Goal: Use online tool/utility: Utilize a website feature to perform a specific function

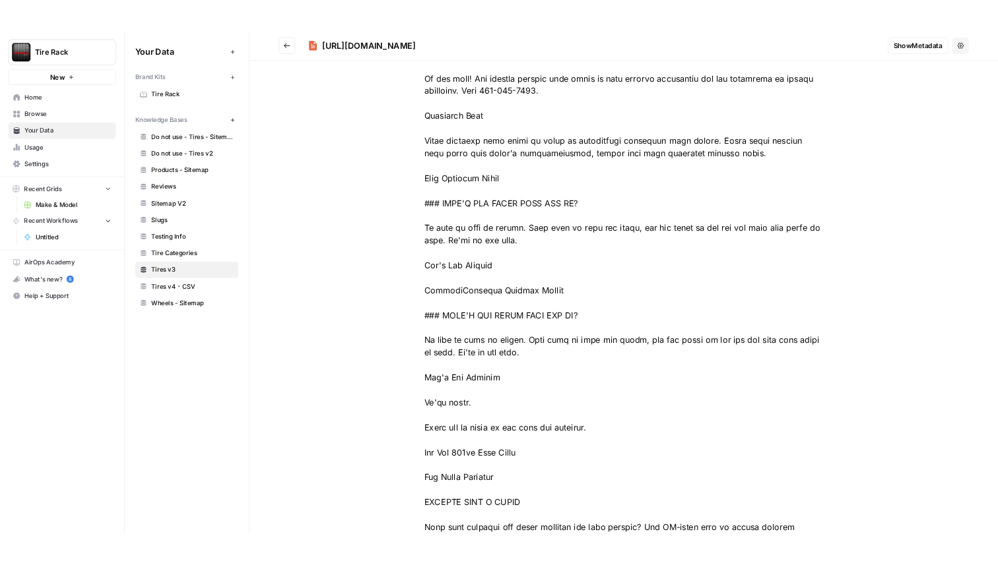
scroll to position [2132, 0]
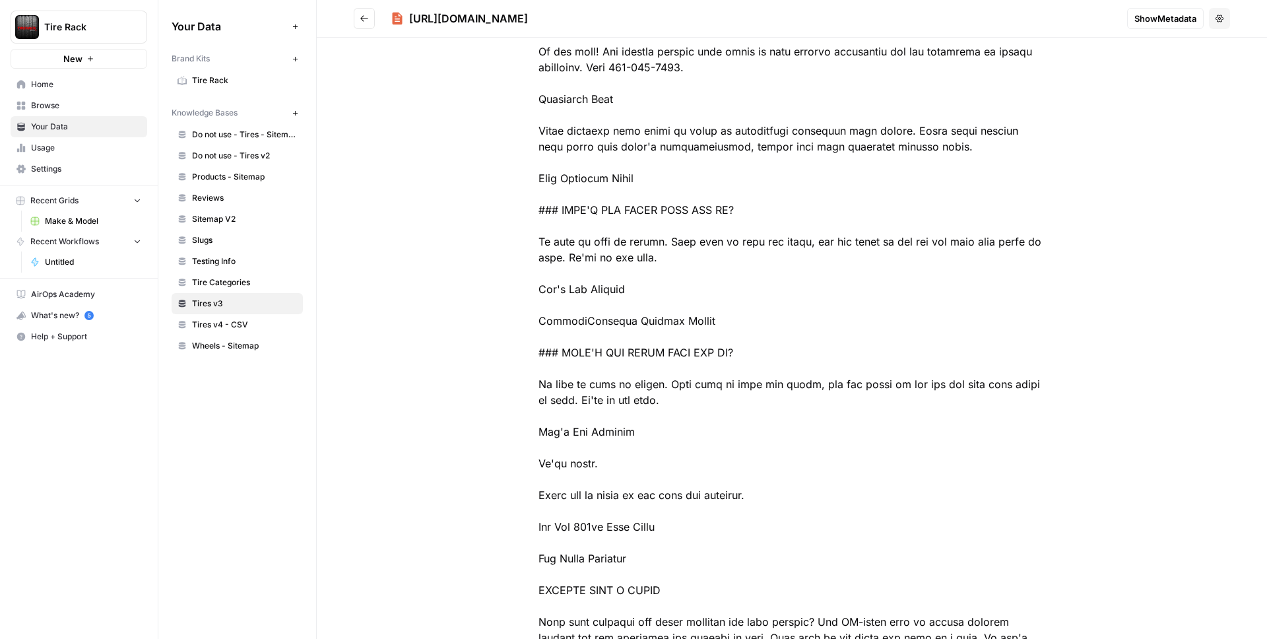
click at [368, 18] on icon "Go back" at bounding box center [364, 18] width 9 height 9
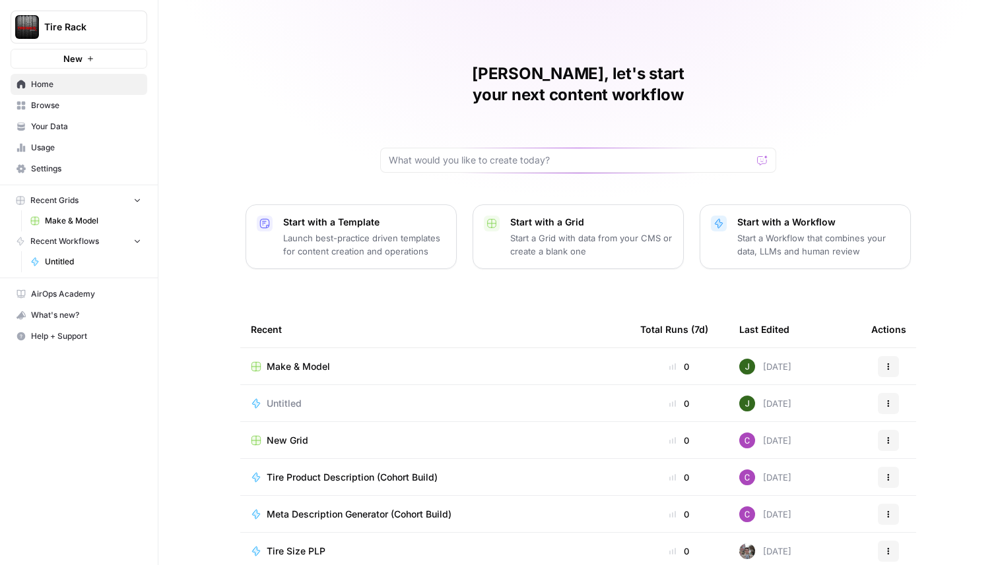
click at [109, 32] on span "Tire Rack" at bounding box center [84, 26] width 80 height 13
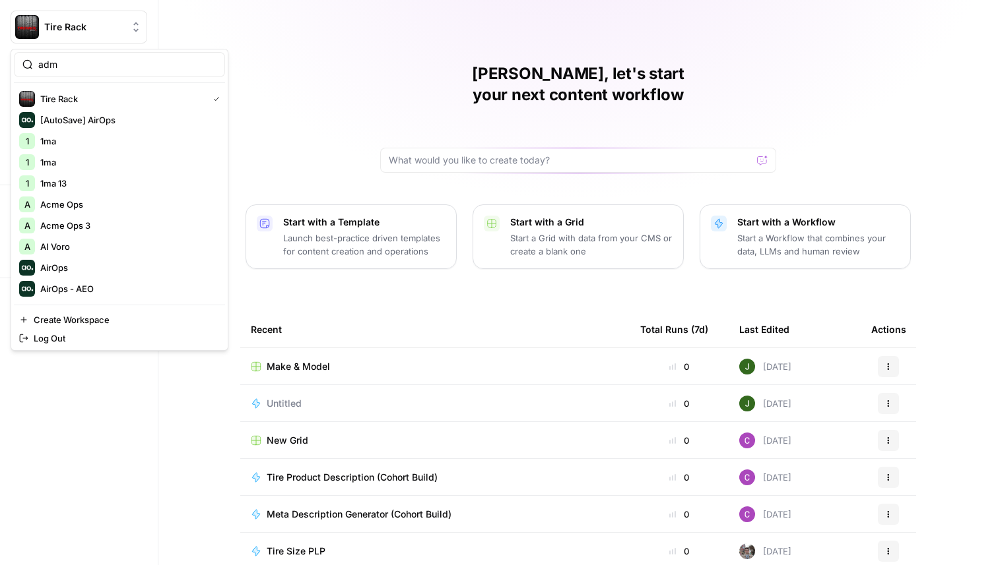
type input "adm"
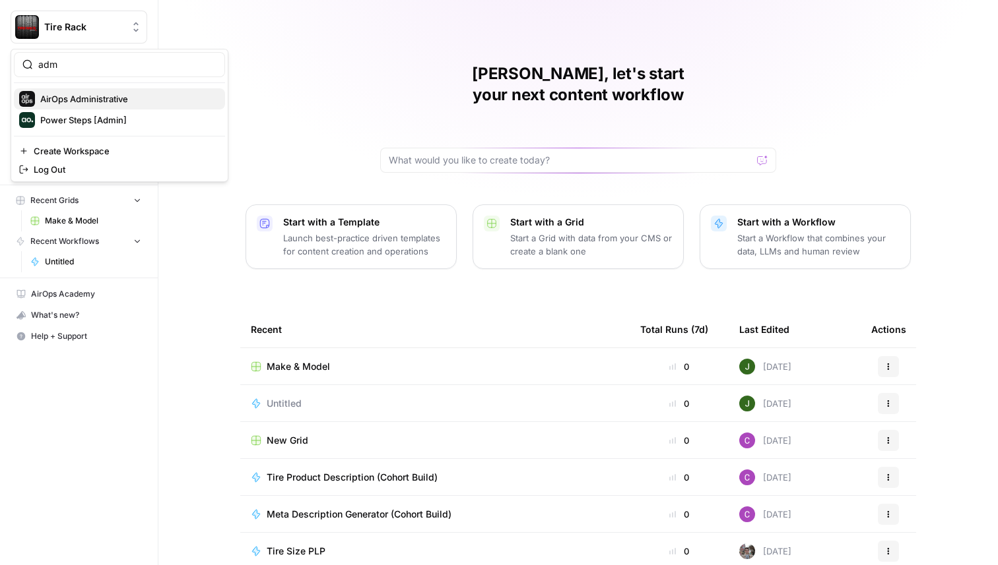
click at [82, 100] on span "AirOps Administrative" at bounding box center [127, 98] width 174 height 13
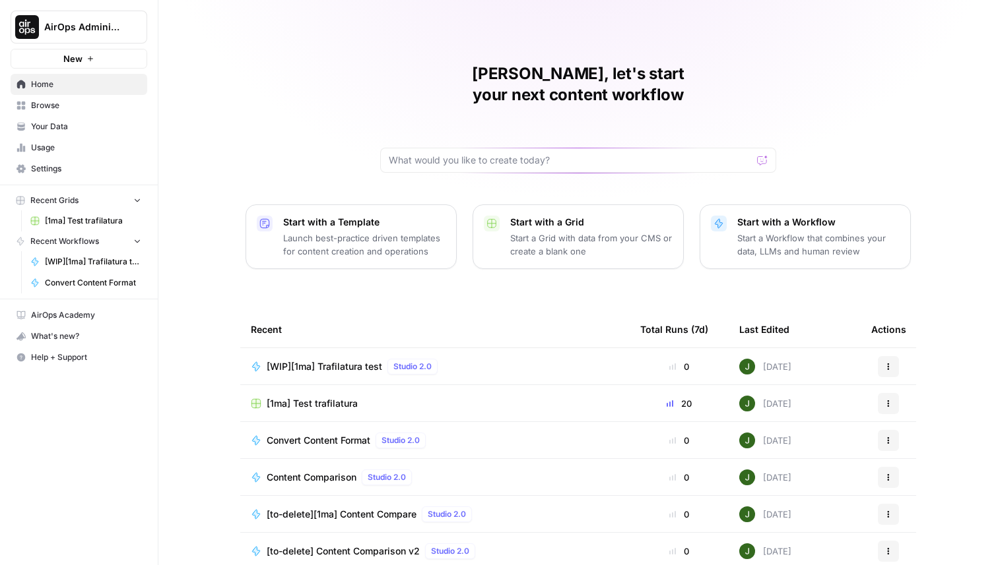
click at [94, 107] on span "Browse" at bounding box center [86, 106] width 110 height 12
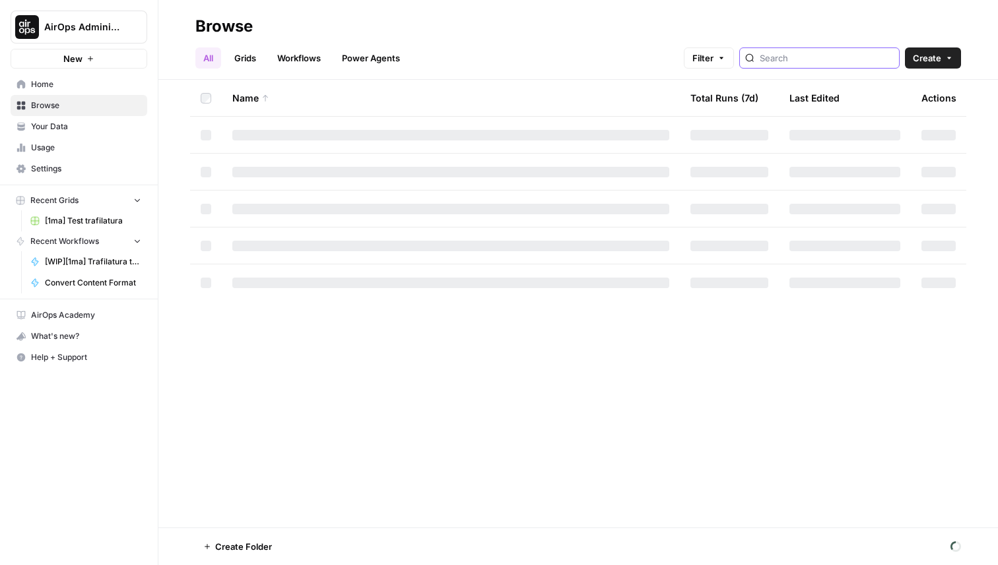
click at [852, 58] on input "search" at bounding box center [826, 57] width 134 height 13
click at [813, 56] on input "search" at bounding box center [826, 57] width 134 height 13
type input "trafil"
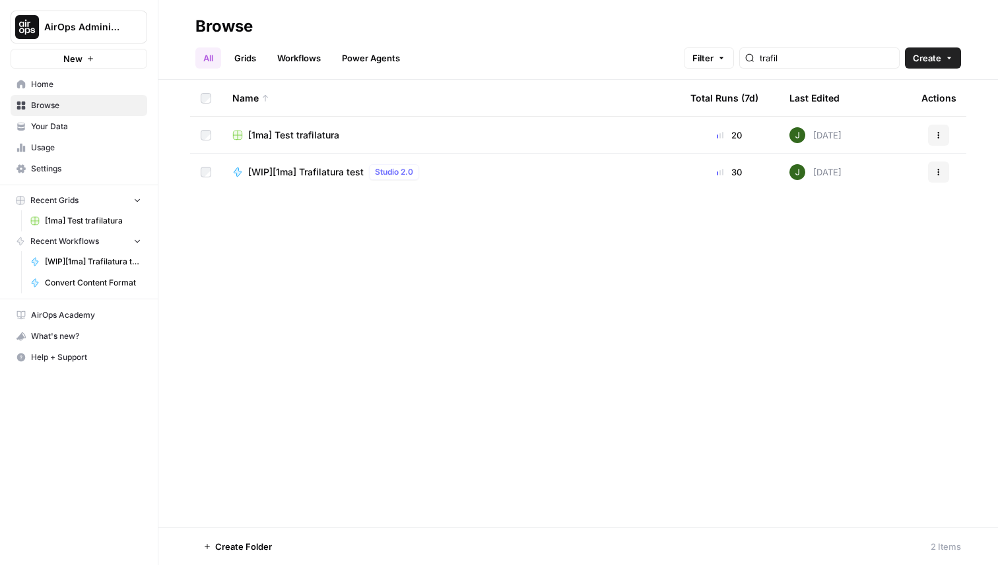
click at [312, 174] on span "[WIP][1ma] Trafilatura test" at bounding box center [305, 172] width 115 height 13
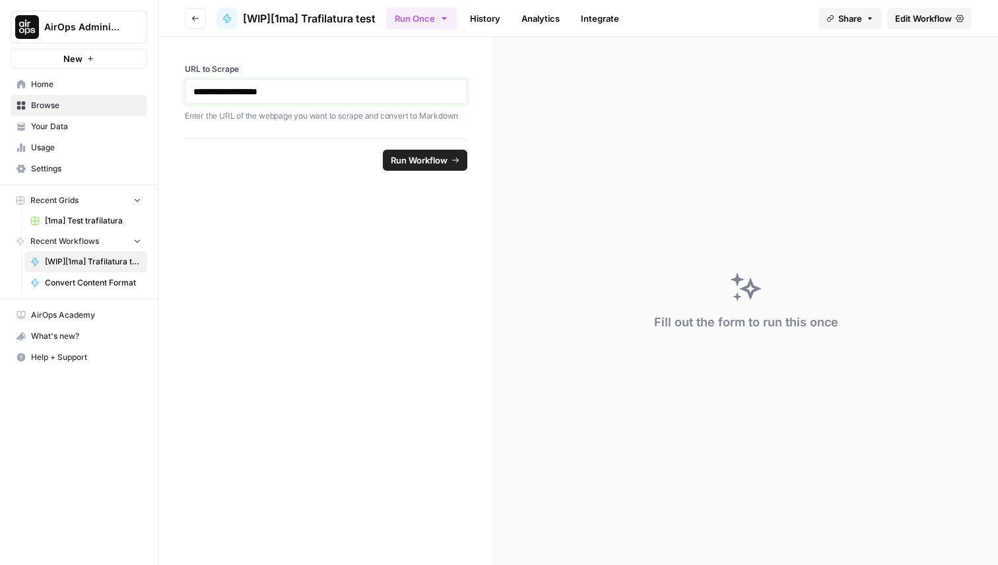
click at [414, 95] on p "**********" at bounding box center [325, 91] width 265 height 13
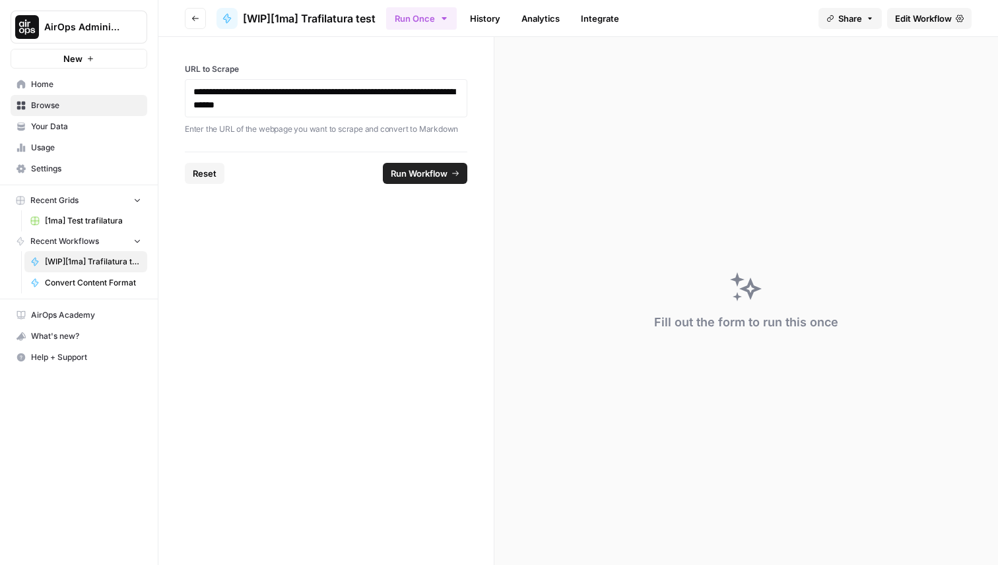
click at [420, 171] on span "Run Workflow" at bounding box center [419, 173] width 57 height 13
click at [926, 19] on span "Edit Workflow" at bounding box center [923, 18] width 57 height 13
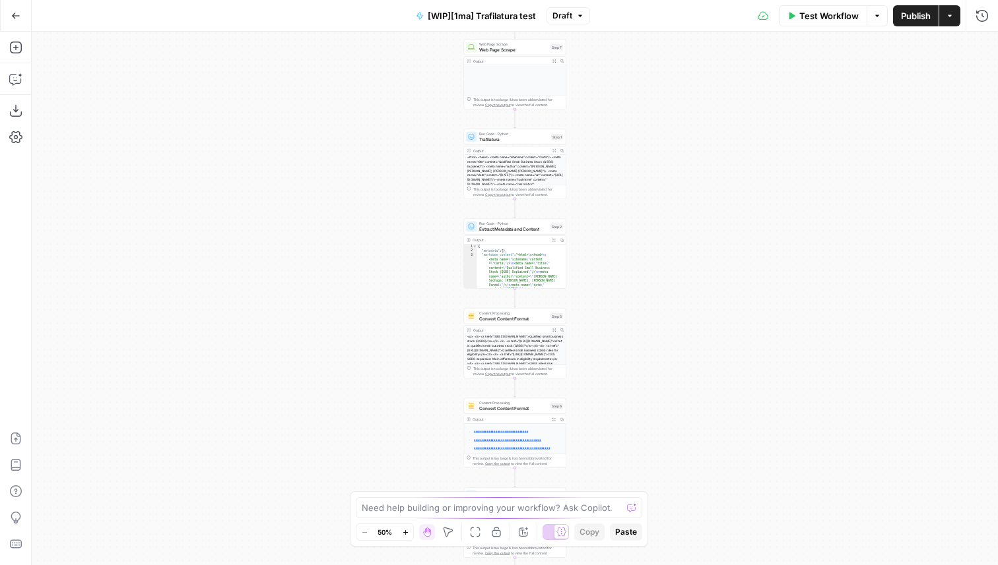
click at [812, 20] on span "Test Workflow" at bounding box center [828, 15] width 59 height 13
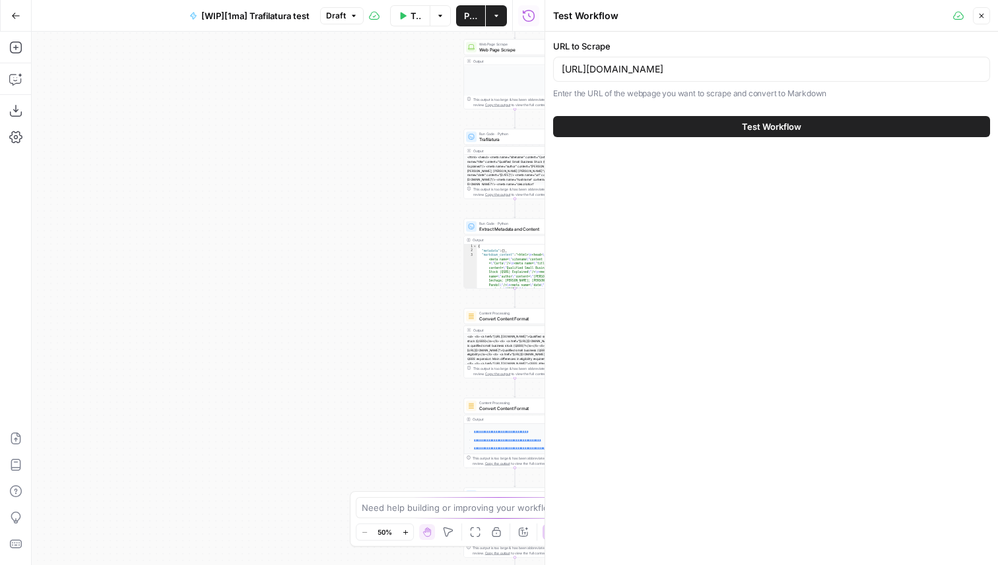
click at [740, 77] on div "https://carta.com/learn/startups/tax-planning/qsbs/" at bounding box center [771, 69] width 437 height 25
paste input "www.tirerack.com/tires/TireSearchResults.jsp?width=275%2F&ratio=35&diameter=23"
type input "https://www.tirerack.com/tires/TireSearchResults.jsp?width=275%2F&ratio=35&diam…"
click at [788, 124] on span "Test Workflow" at bounding box center [771, 126] width 59 height 13
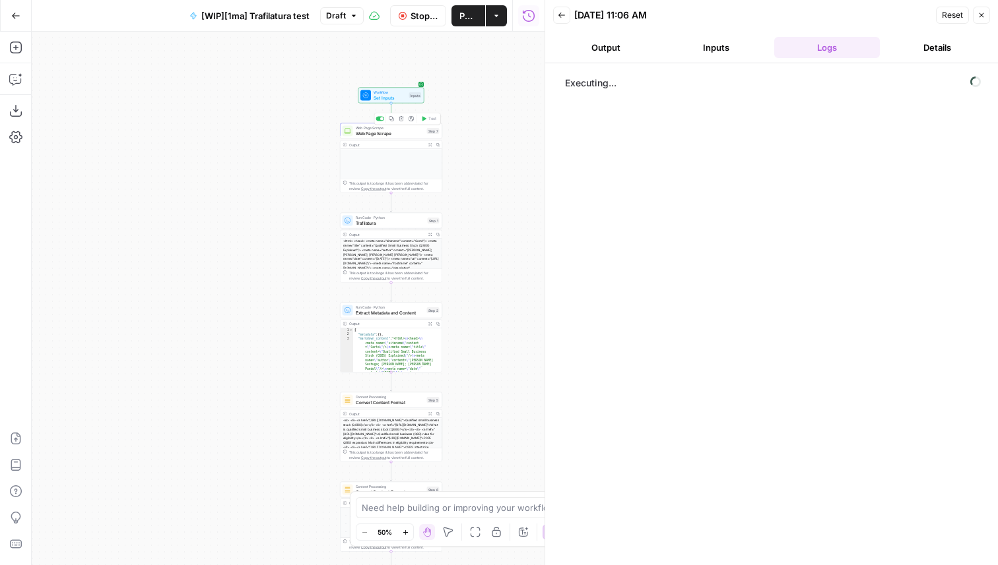
click at [391, 135] on span "Web Page Scrape" at bounding box center [390, 133] width 69 height 7
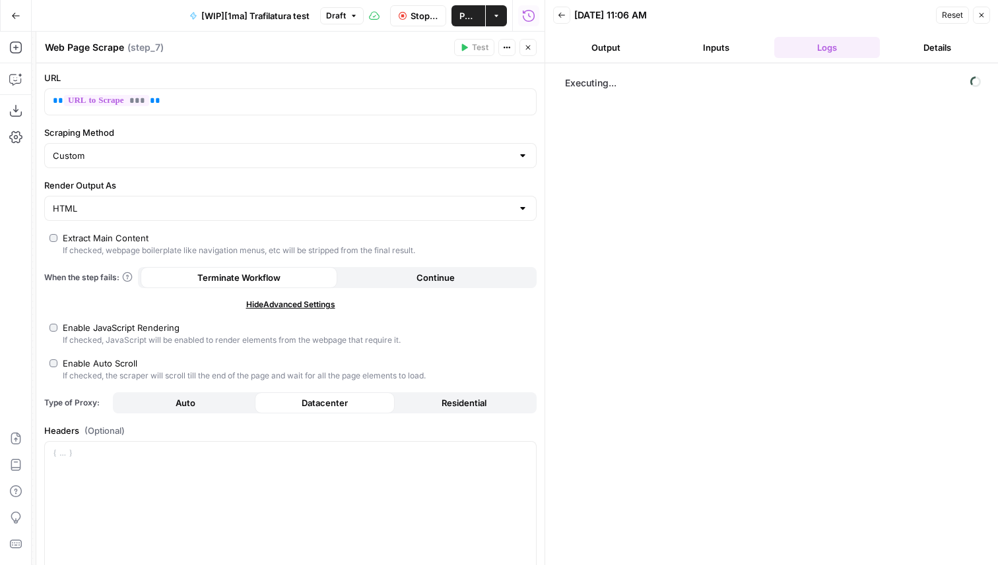
click at [530, 49] on icon "button" at bounding box center [528, 48] width 8 height 8
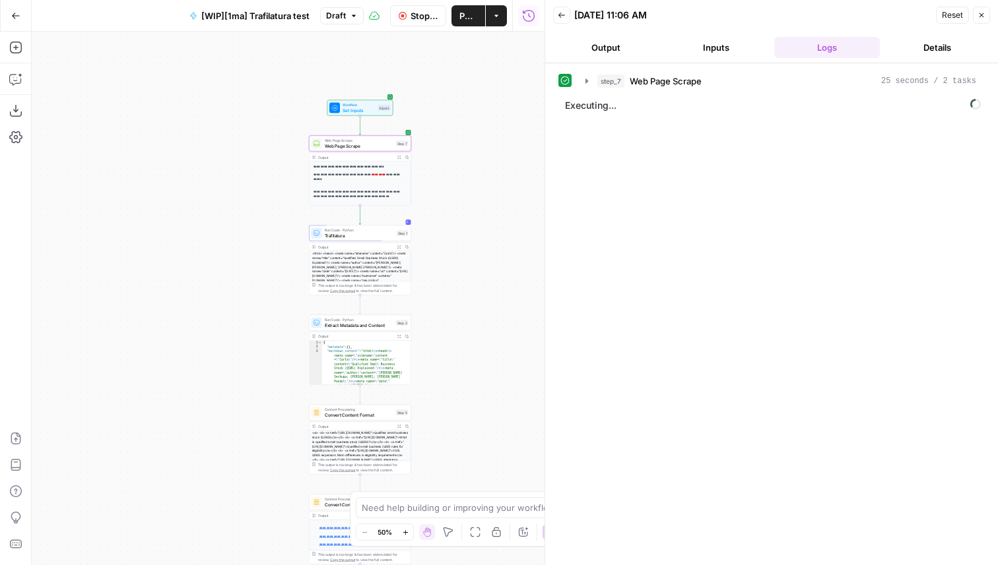
click at [397, 157] on icon "button" at bounding box center [399, 157] width 4 height 4
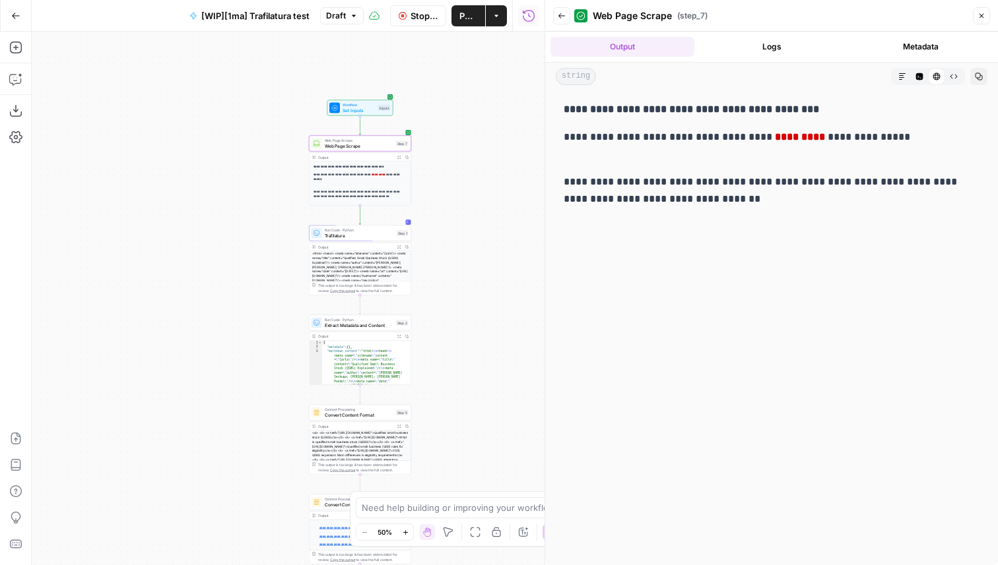
click at [984, 20] on button "Close" at bounding box center [981, 15] width 17 height 17
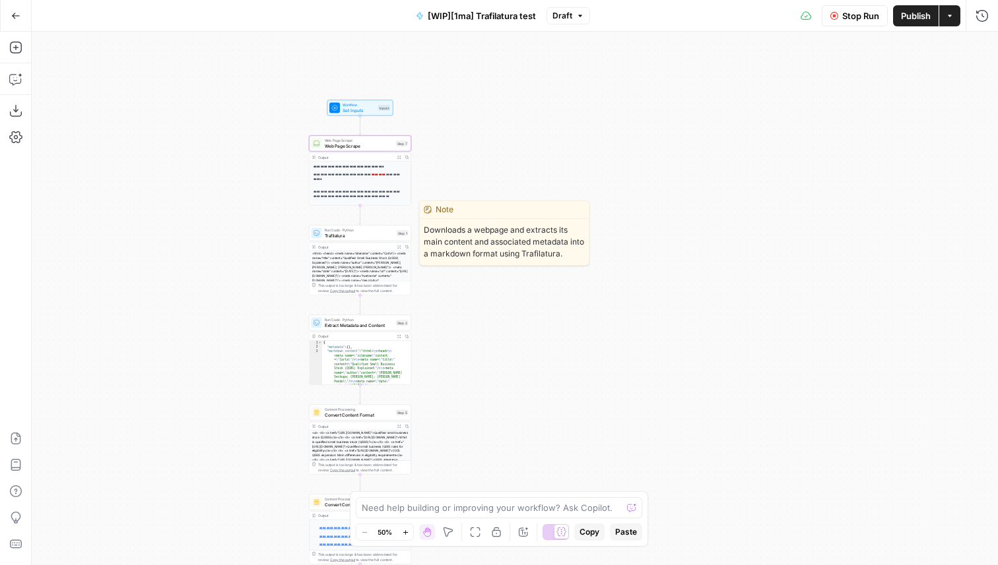
click at [360, 234] on span "Trafilatura" at bounding box center [359, 235] width 69 height 7
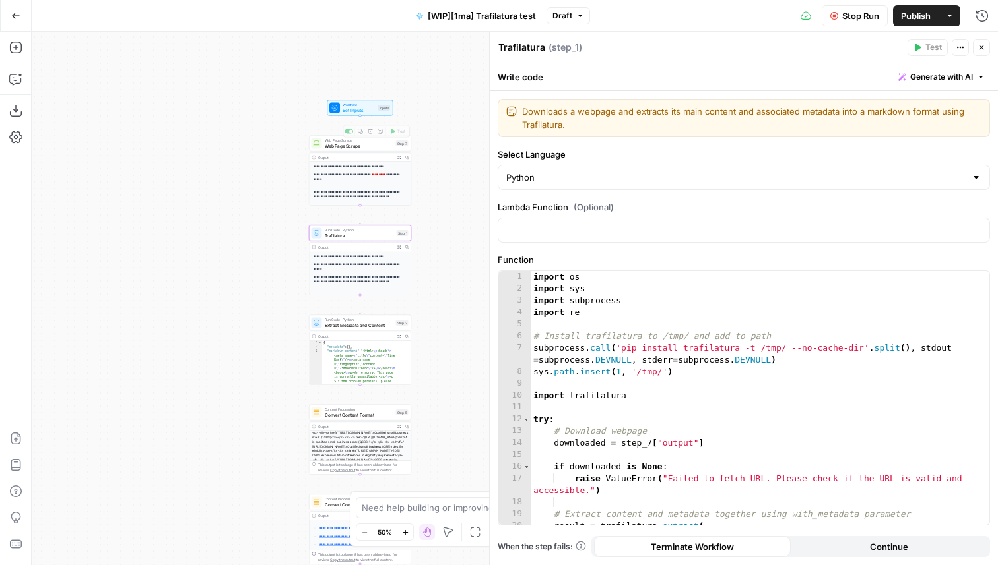
click at [446, 143] on div "**********" at bounding box center [515, 299] width 966 height 534
click at [988, 11] on icon "button" at bounding box center [981, 15] width 13 height 13
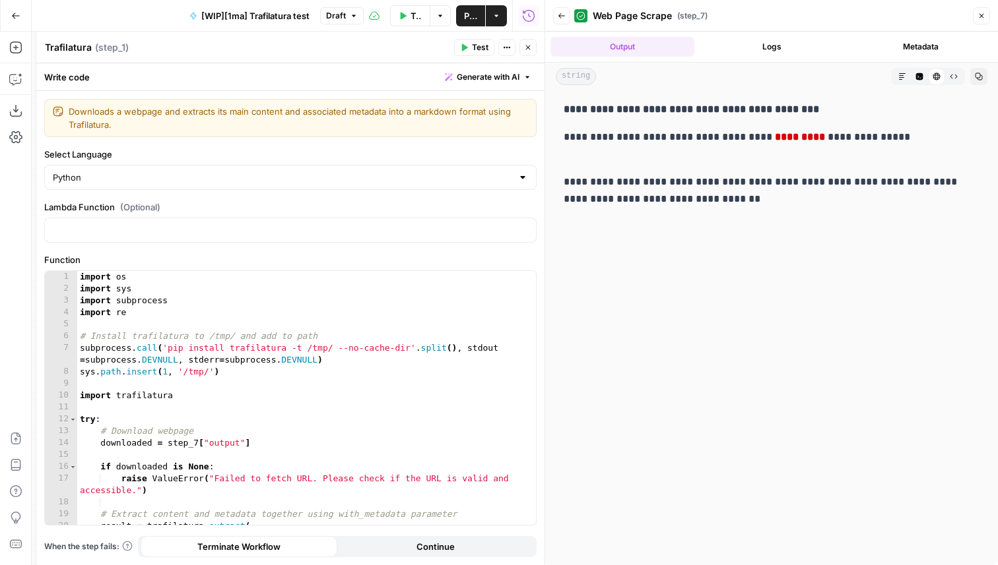
click at [749, 49] on button "Logs" at bounding box center [771, 47] width 144 height 20
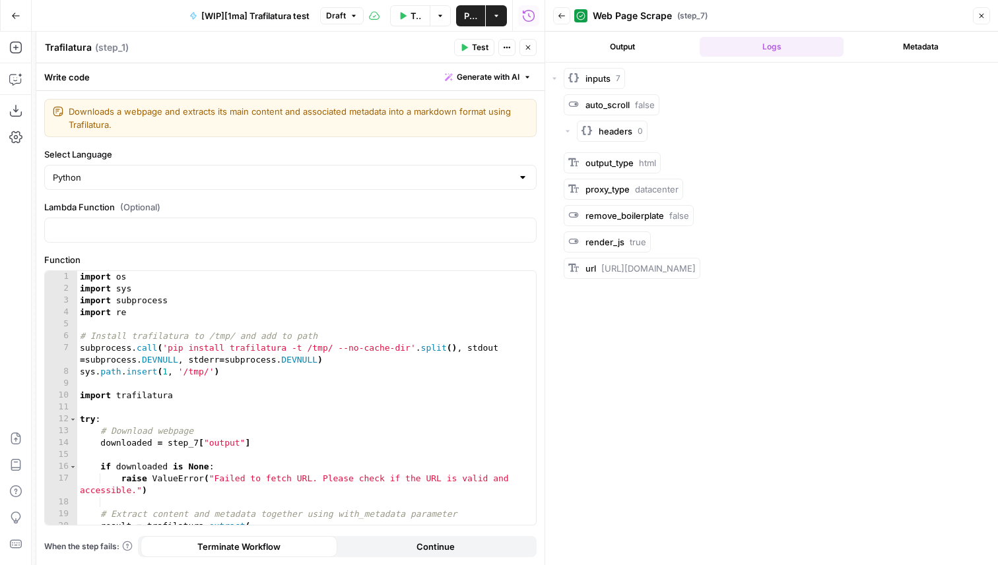
click at [620, 49] on button "Output" at bounding box center [622, 47] width 144 height 20
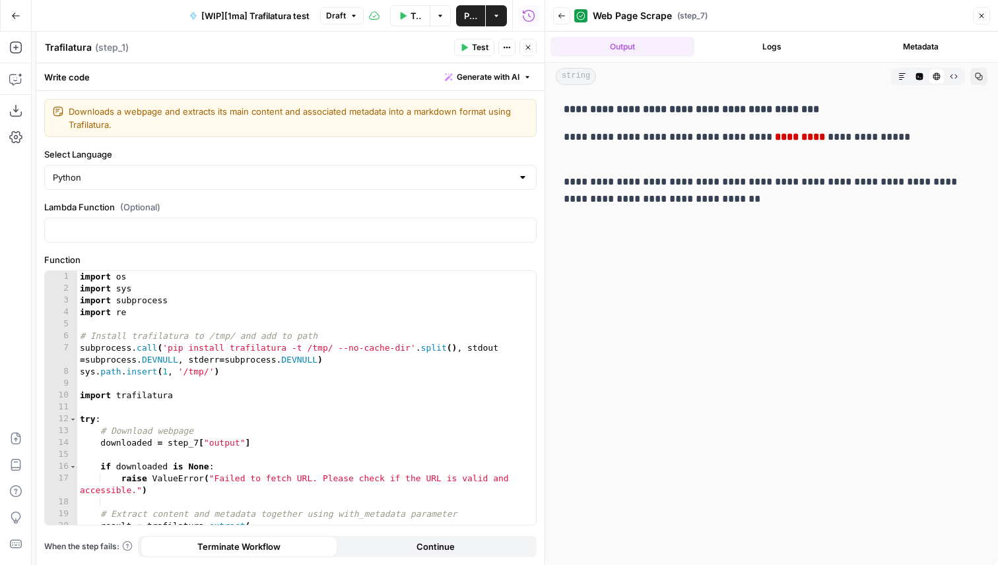
click at [526, 49] on icon "button" at bounding box center [528, 48] width 8 height 8
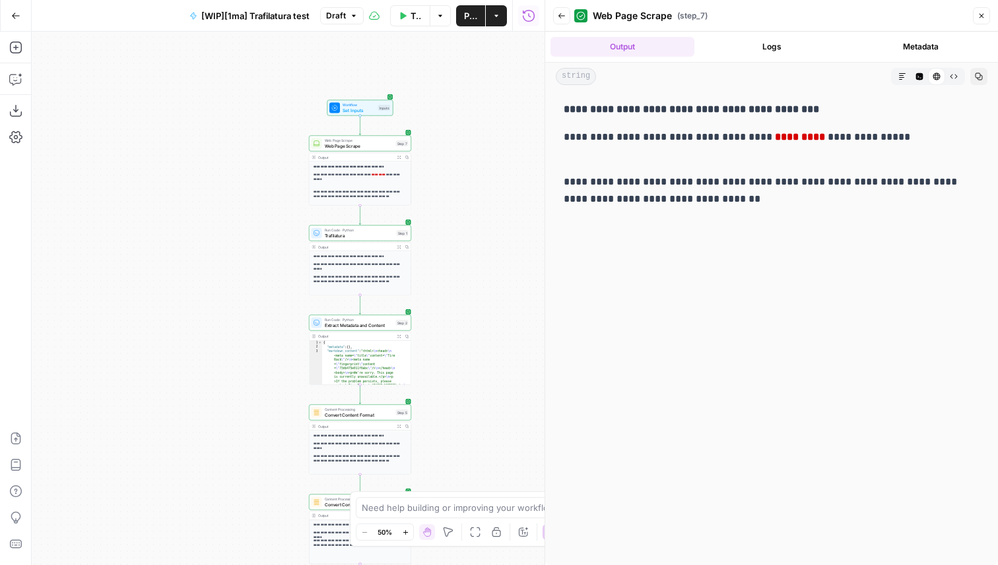
click at [564, 16] on icon "button" at bounding box center [562, 16] width 8 height 8
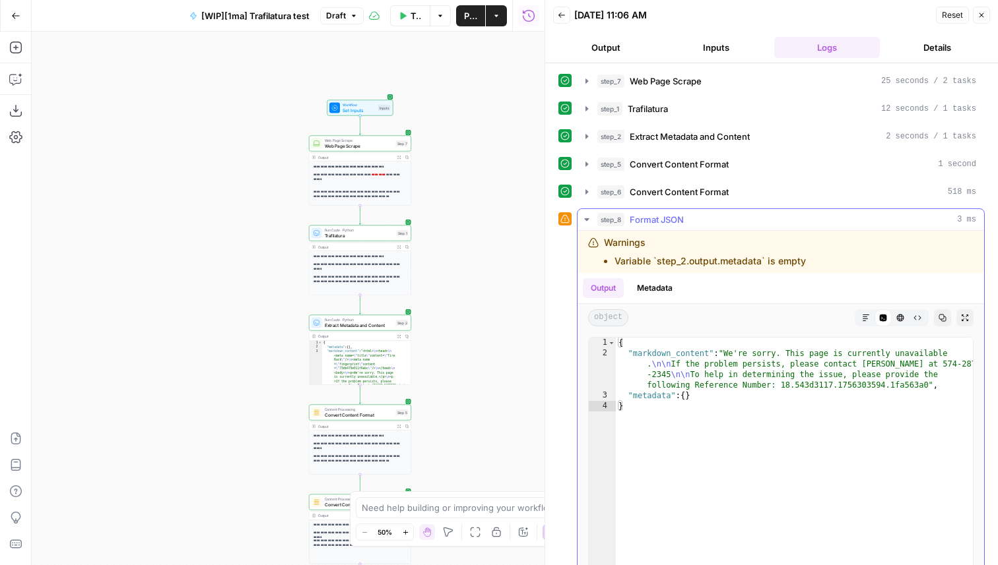
click at [591, 220] on icon "button" at bounding box center [586, 219] width 11 height 11
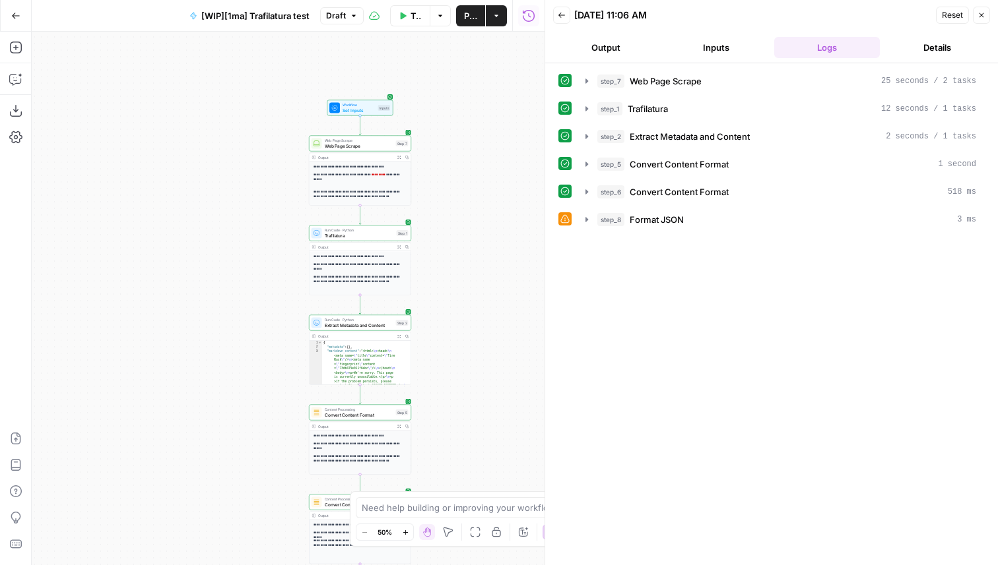
click at [982, 10] on button "Close" at bounding box center [981, 15] width 17 height 17
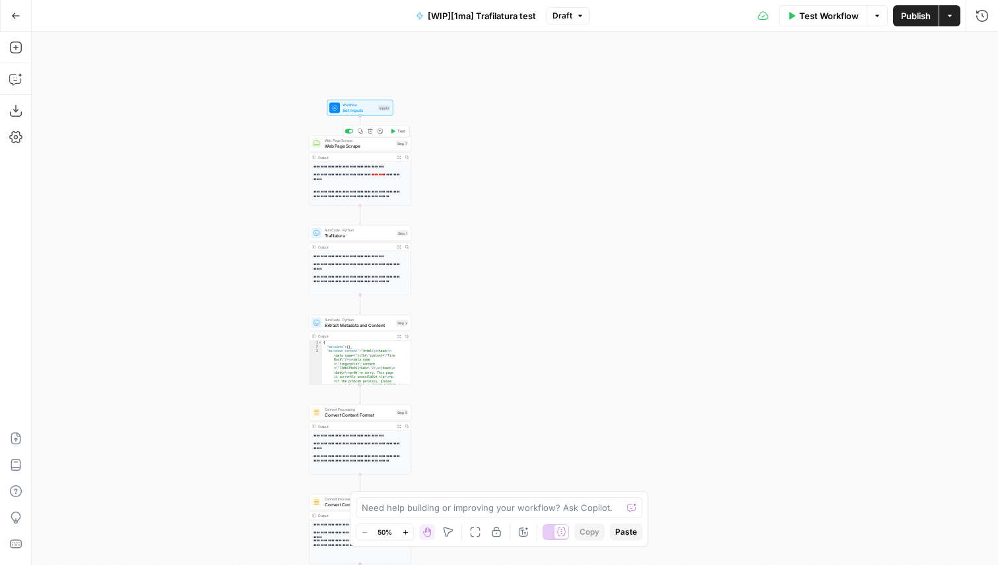
click at [371, 148] on span "Web Page Scrape" at bounding box center [359, 146] width 69 height 7
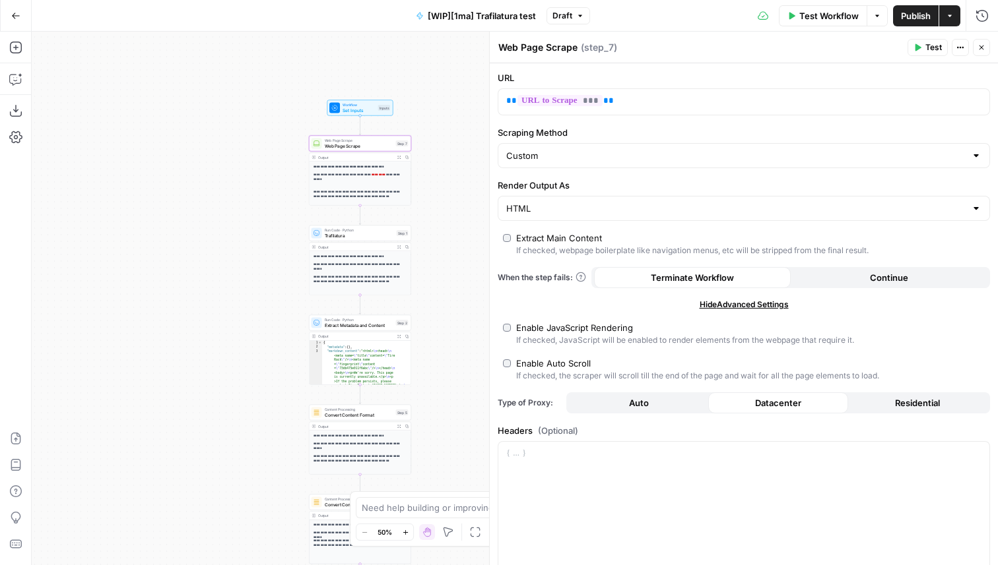
click at [983, 44] on icon "button" at bounding box center [981, 48] width 8 height 8
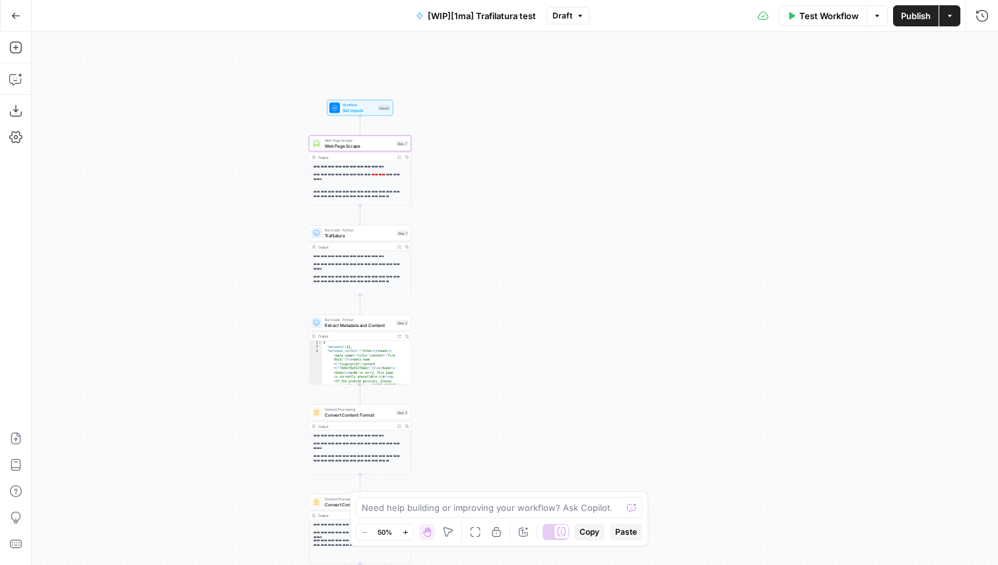
click at [728, 163] on div "**********" at bounding box center [515, 299] width 966 height 534
